Goal: Task Accomplishment & Management: Manage account settings

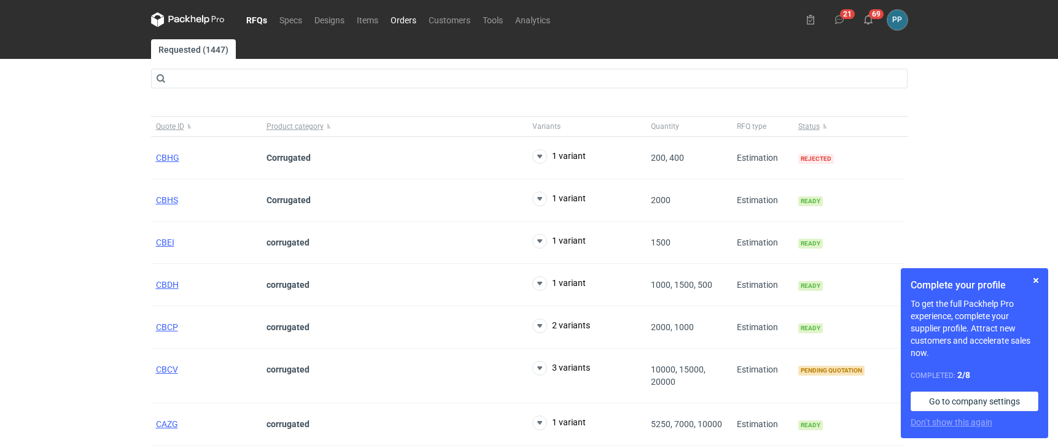
click at [410, 21] on link "Orders" at bounding box center [404, 19] width 38 height 15
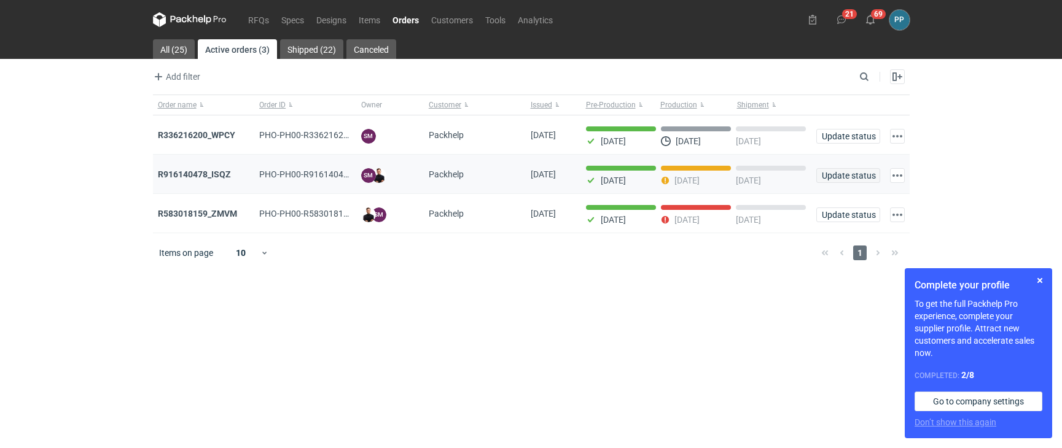
click at [837, 176] on span "Update status" at bounding box center [848, 175] width 53 height 9
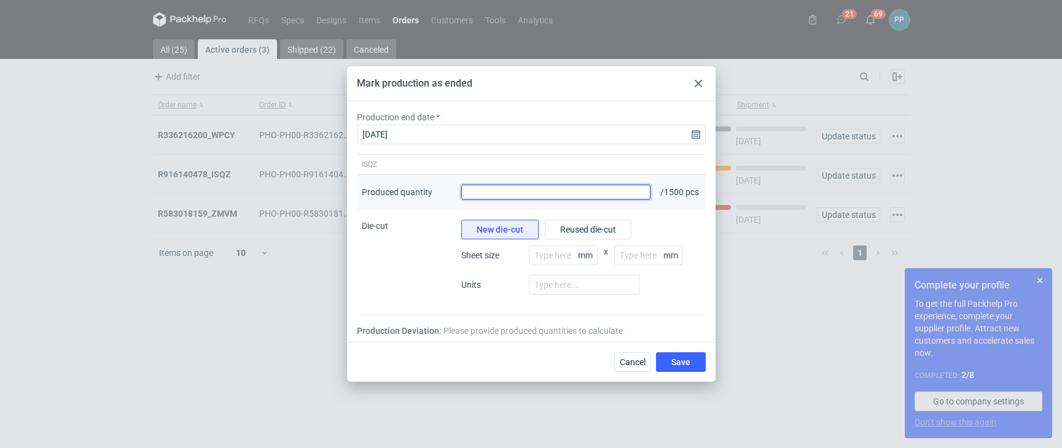
click at [501, 193] on input "Produced quantity" at bounding box center [556, 192] width 190 height 15
type input "1576"
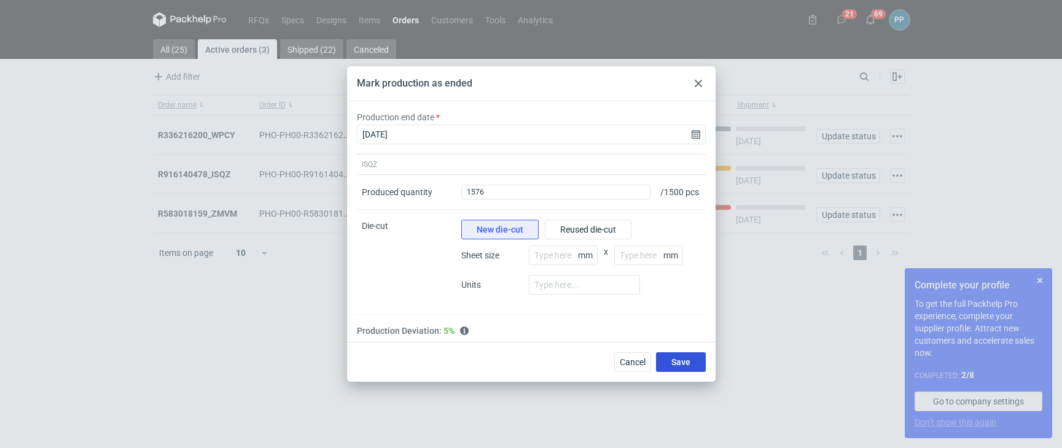
click at [684, 367] on span "Save" at bounding box center [680, 362] width 19 height 9
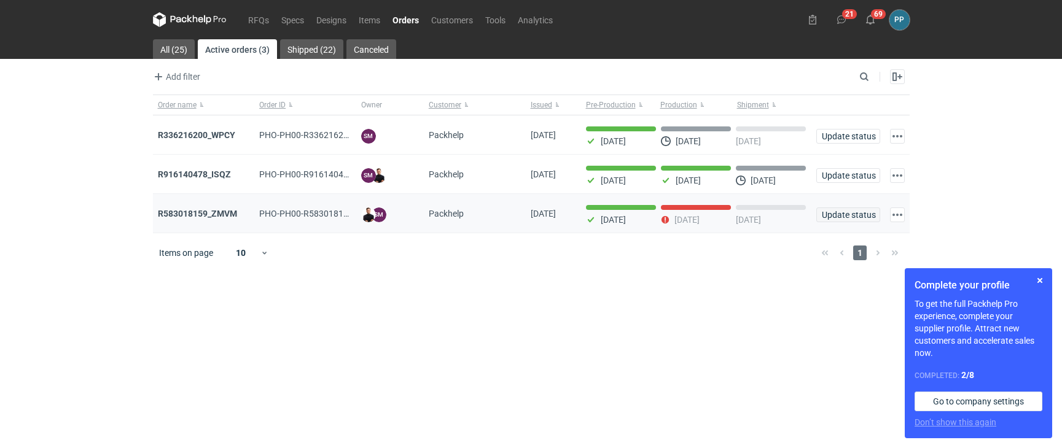
click at [835, 212] on span "Update status" at bounding box center [848, 215] width 53 height 9
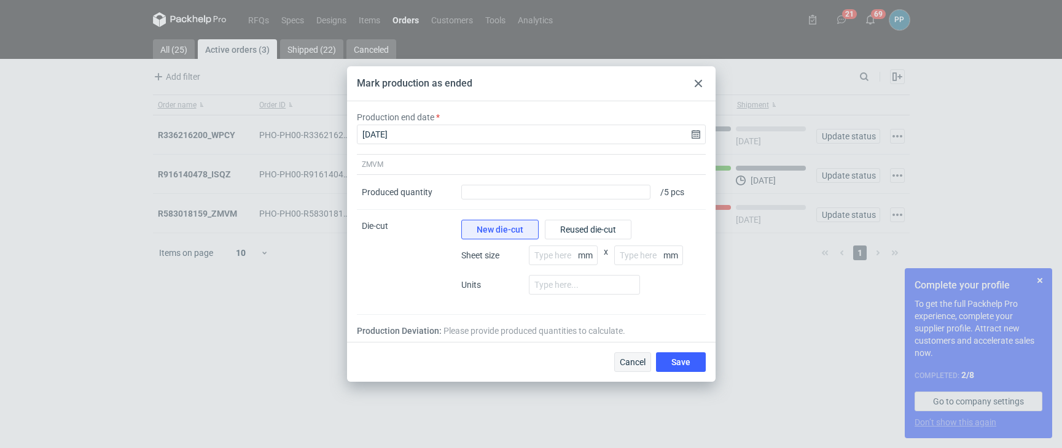
click at [627, 361] on span "Cancel" at bounding box center [633, 362] width 26 height 9
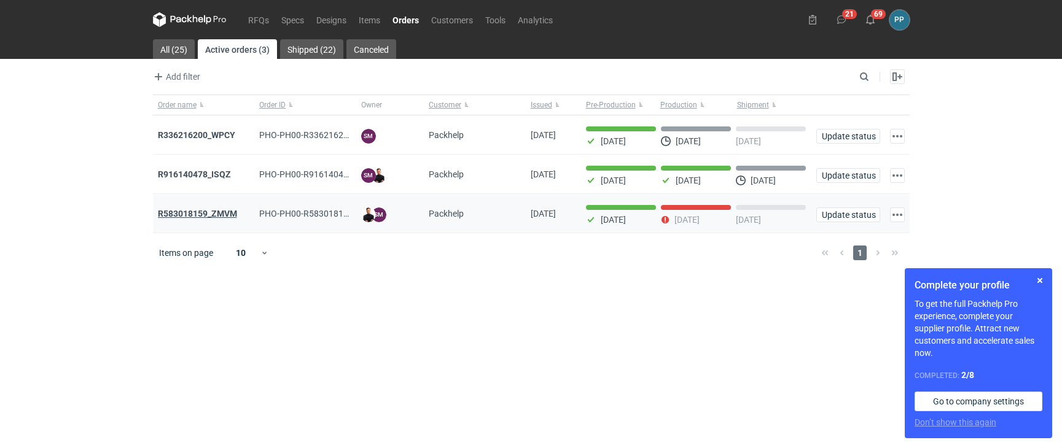
click at [177, 215] on strong "R583018159_ZMVM" at bounding box center [197, 214] width 79 height 10
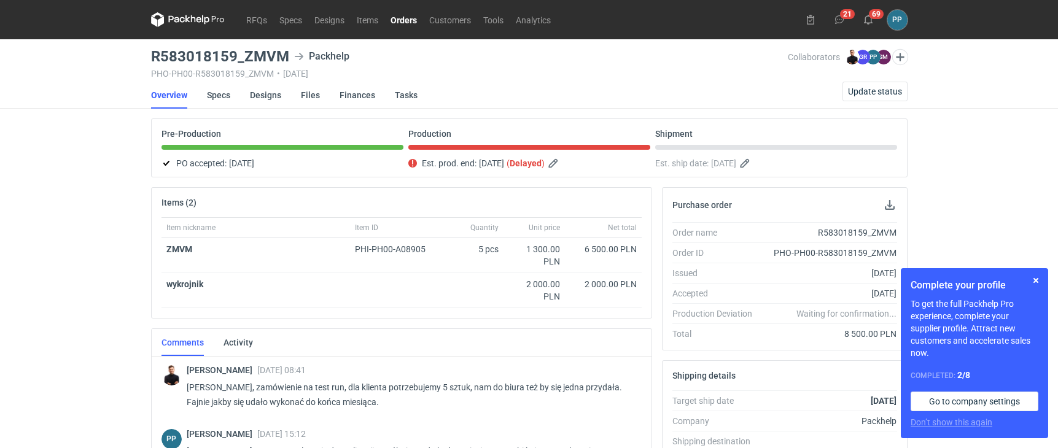
scroll to position [0, 2]
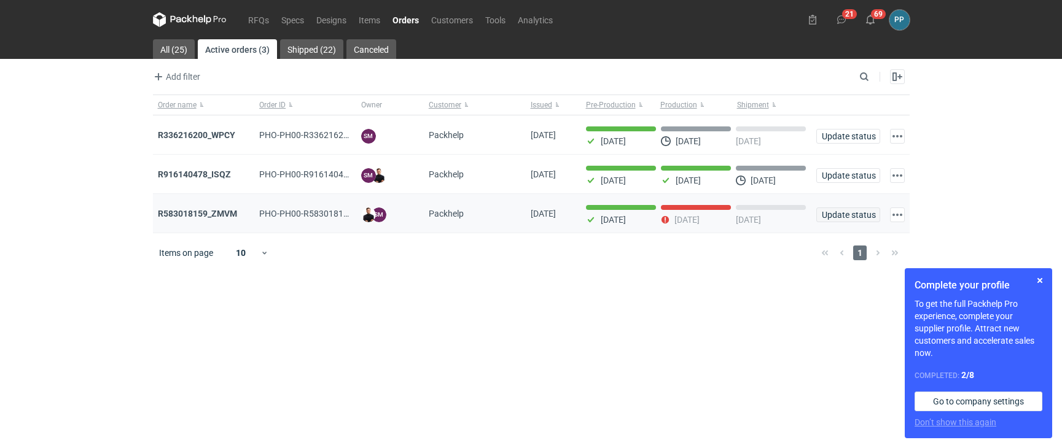
click at [871, 216] on span "Update status" at bounding box center [848, 215] width 53 height 9
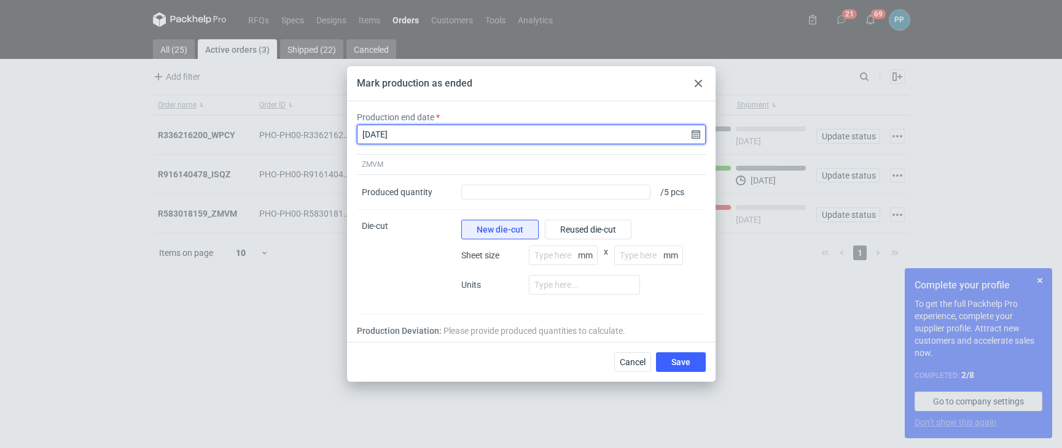
click at [695, 135] on input "[DATE]" at bounding box center [531, 135] width 349 height 20
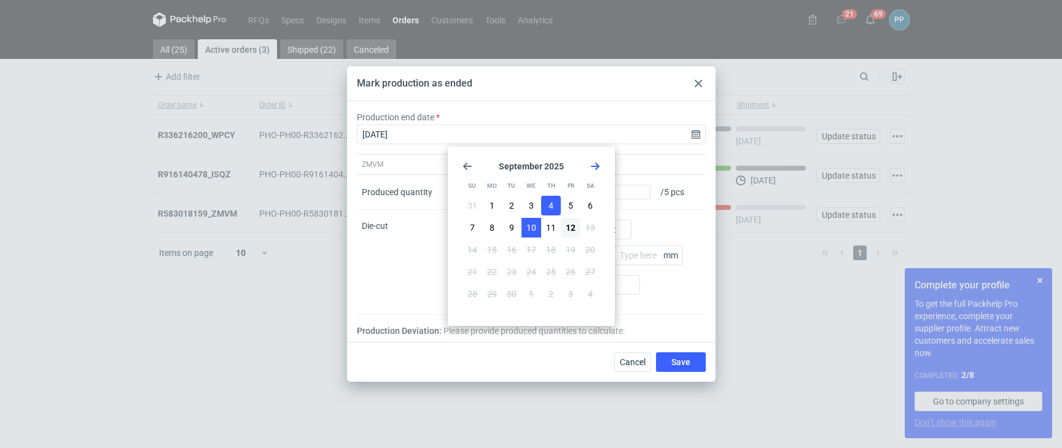
click at [531, 227] on span "10" at bounding box center [531, 228] width 10 height 12
type input "[DATE]"
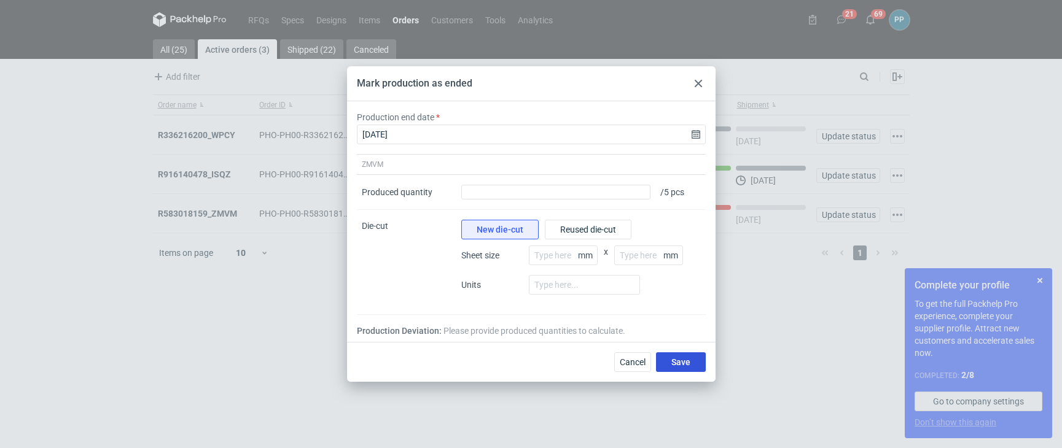
click at [694, 368] on button "Save" at bounding box center [681, 363] width 50 height 20
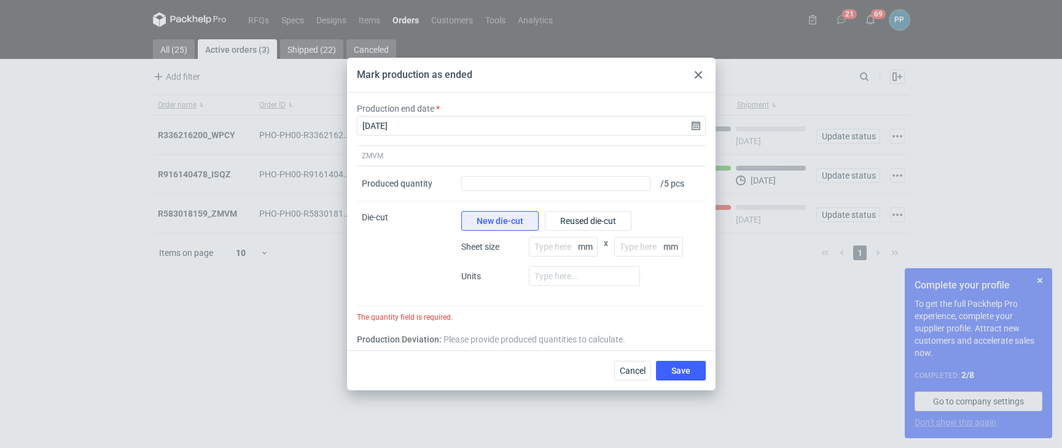
click at [621, 372] on span "Cancel" at bounding box center [633, 371] width 26 height 9
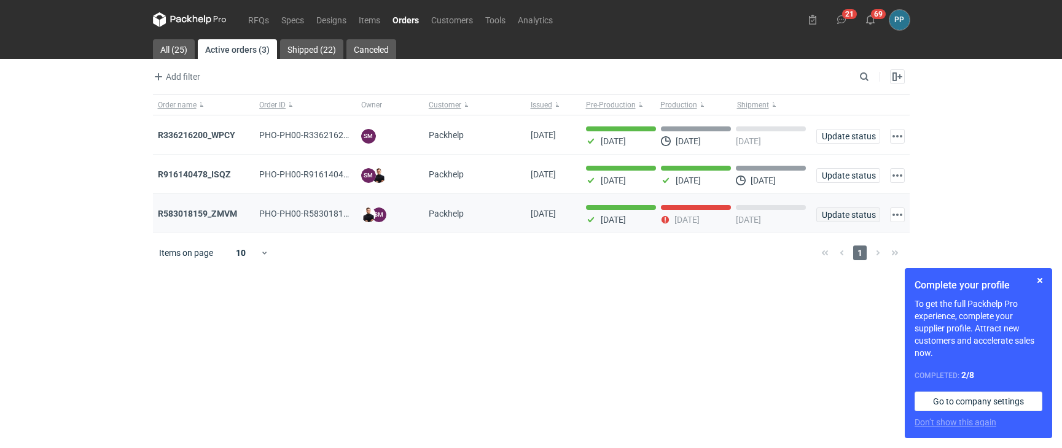
click at [831, 211] on span "Update status" at bounding box center [848, 215] width 53 height 9
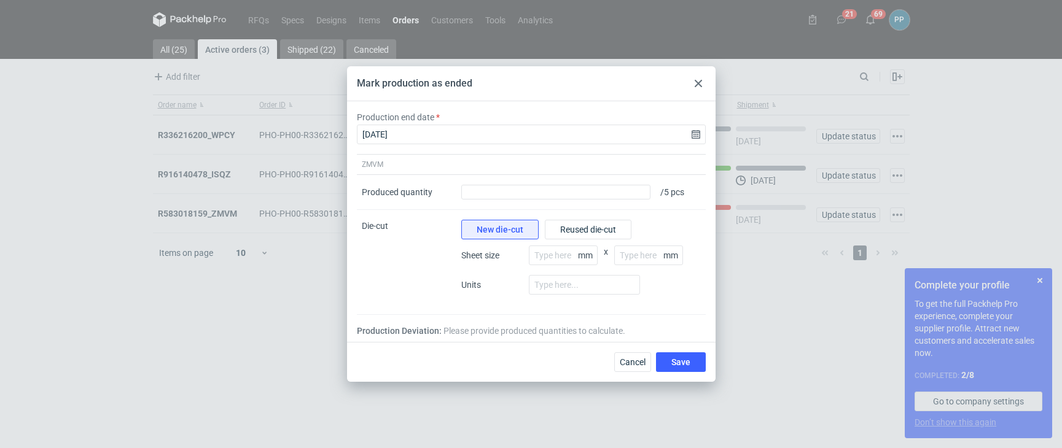
click at [701, 85] on icon at bounding box center [698, 83] width 7 height 7
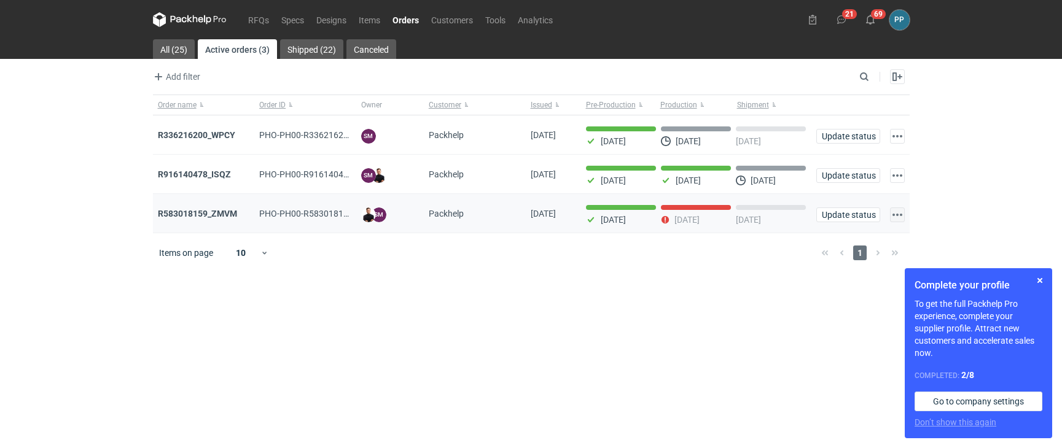
click at [898, 216] on button "button" at bounding box center [897, 215] width 15 height 15
click at [749, 225] on div "[DATE] [DATE] [DATE]" at bounding box center [696, 213] width 230 height 39
click at [748, 217] on p "[DATE]" at bounding box center [748, 220] width 25 height 10
click at [681, 208] on div "[DATE]" at bounding box center [696, 215] width 70 height 20
click at [675, 211] on div "[DATE]" at bounding box center [696, 215] width 70 height 20
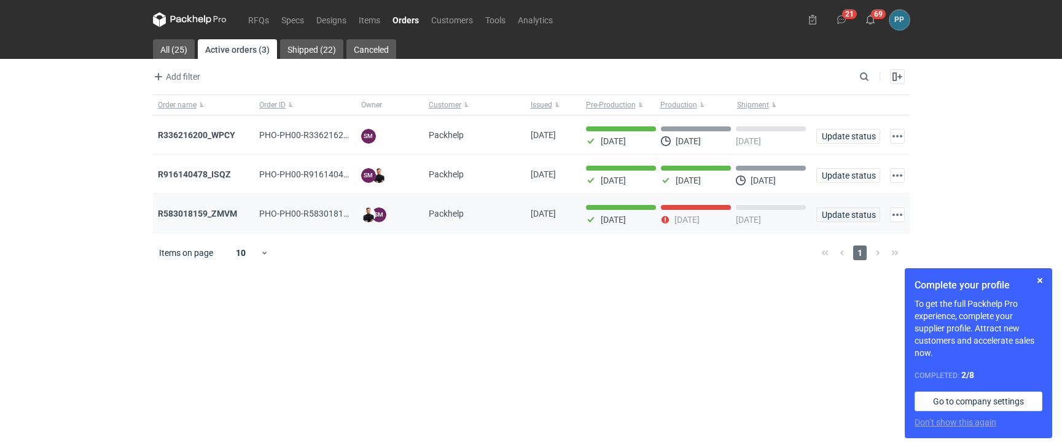
click at [850, 214] on span "Update status" at bounding box center [848, 215] width 53 height 9
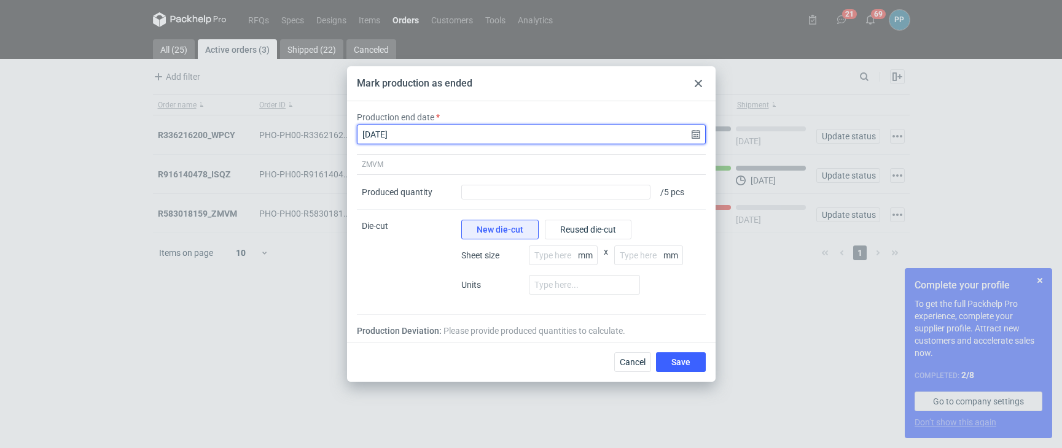
click at [695, 133] on input "[DATE]" at bounding box center [531, 135] width 349 height 20
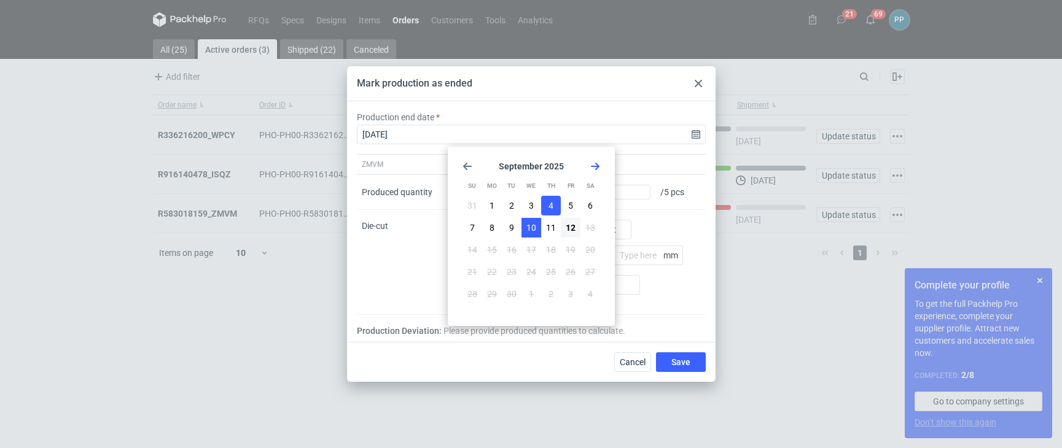
click at [525, 225] on button "10" at bounding box center [532, 228] width 20 height 20
type input "[DATE]"
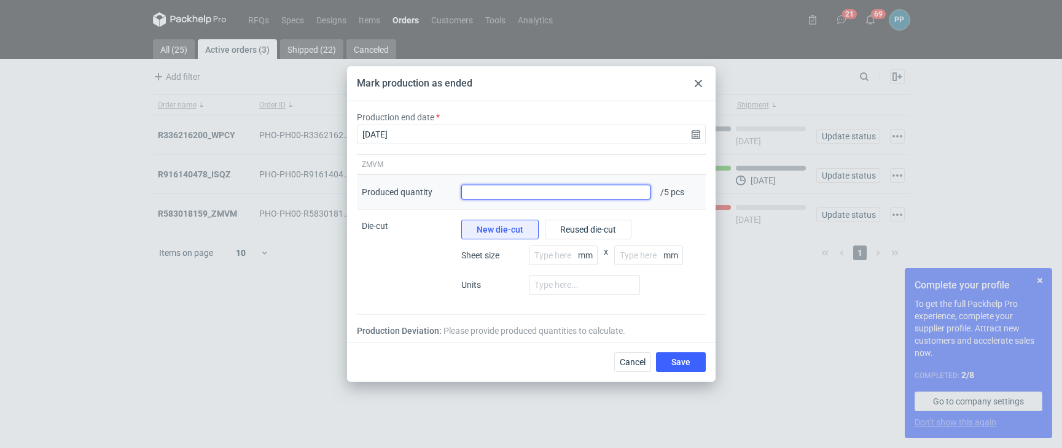
click at [494, 194] on input "Produced quantity" at bounding box center [556, 192] width 190 height 15
type input "5"
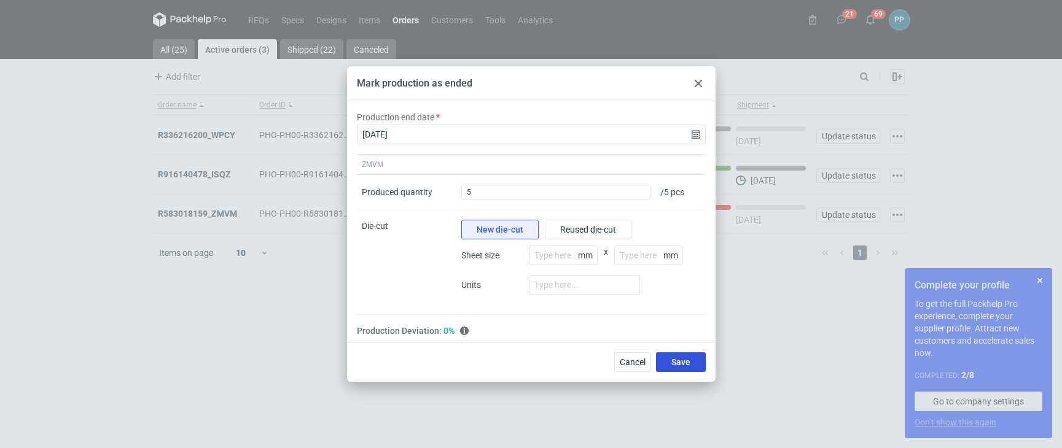
click at [691, 361] on button "Save" at bounding box center [681, 363] width 50 height 20
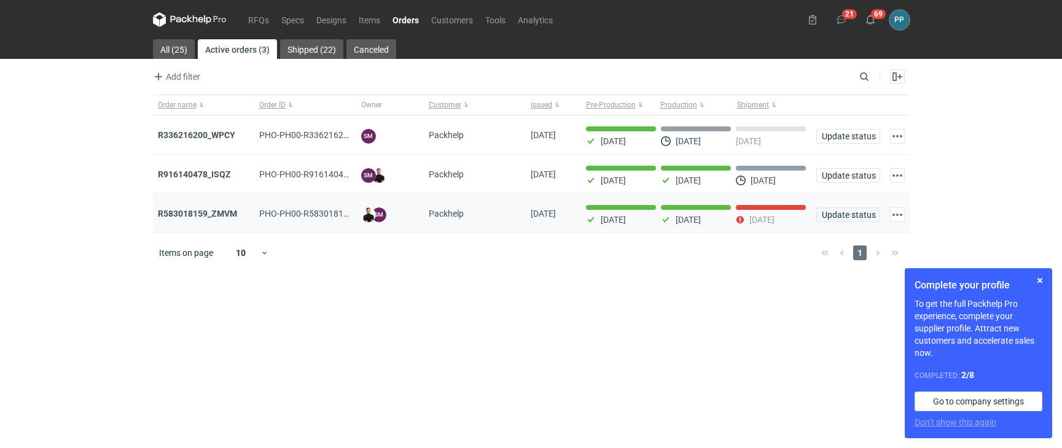
click at [834, 213] on span "Update status" at bounding box center [848, 215] width 53 height 9
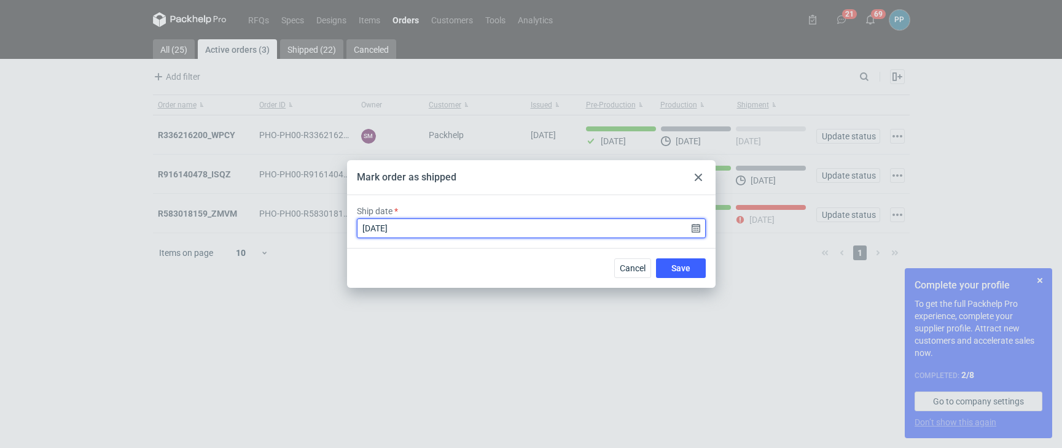
click at [694, 228] on input "[DATE]" at bounding box center [531, 229] width 349 height 20
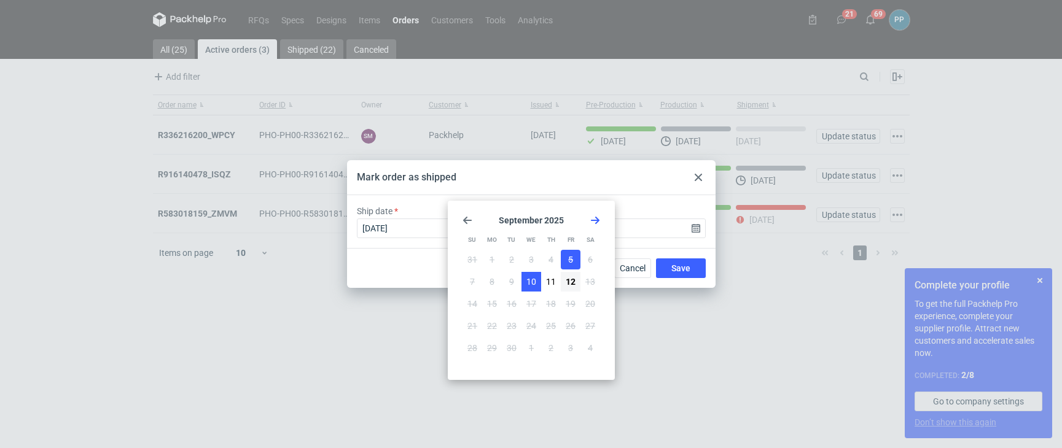
click at [533, 280] on span "10" at bounding box center [531, 282] width 10 height 12
type input "[DATE]"
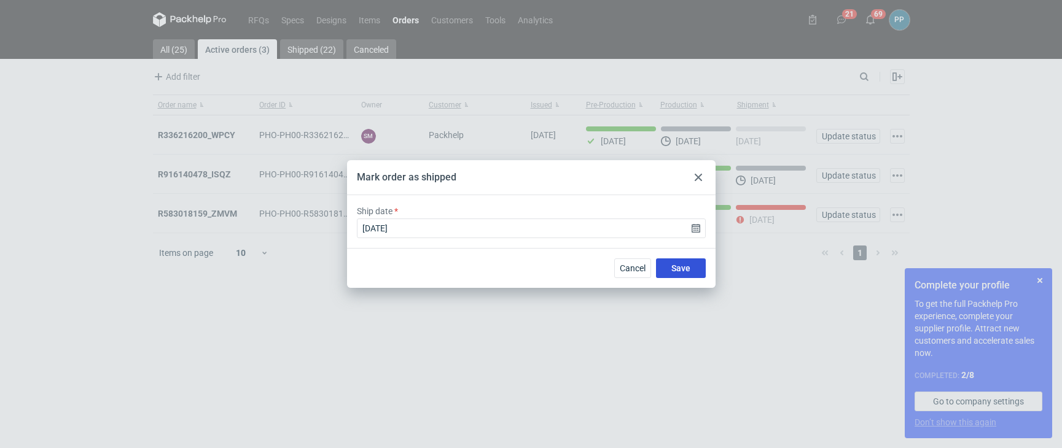
click at [692, 270] on button "Save" at bounding box center [681, 269] width 50 height 20
